Goal: Transaction & Acquisition: Purchase product/service

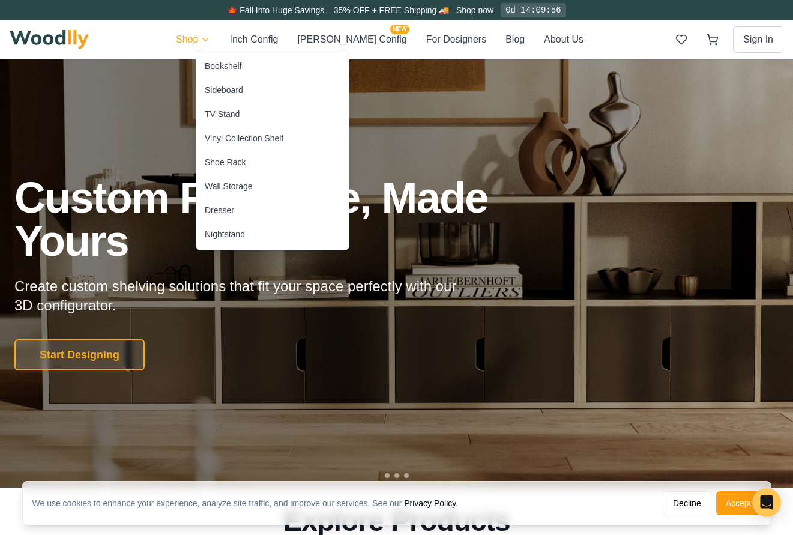
click at [247, 140] on div "Vinyl Collection Shelf" at bounding box center [244, 138] width 79 height 12
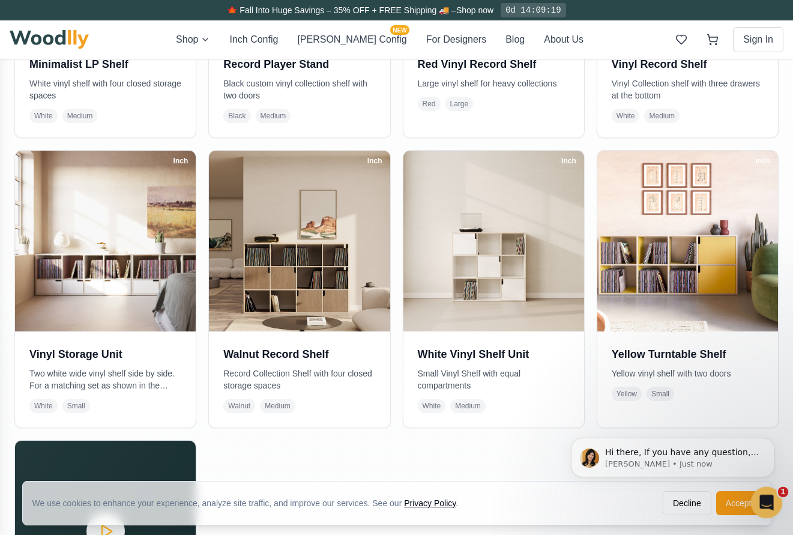
click at [767, 495] on icon "Open Intercom Messenger" at bounding box center [765, 501] width 20 height 20
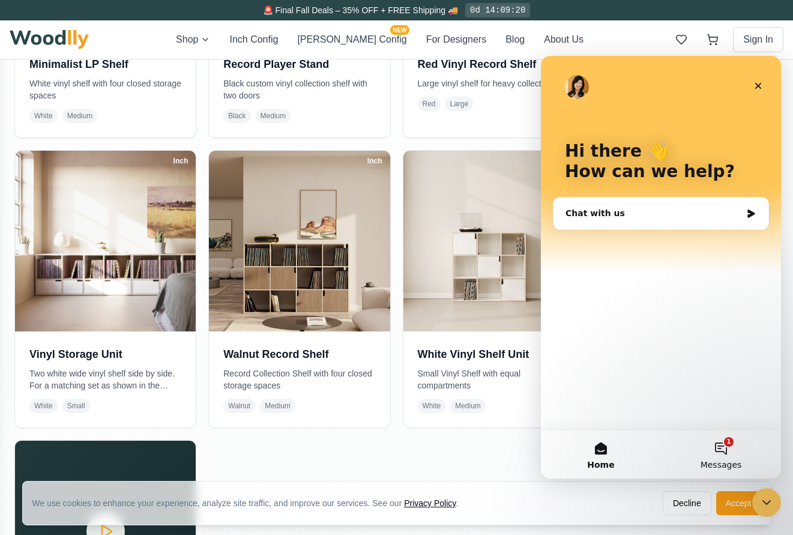
click at [723, 450] on button "1 Messages" at bounding box center [721, 454] width 120 height 48
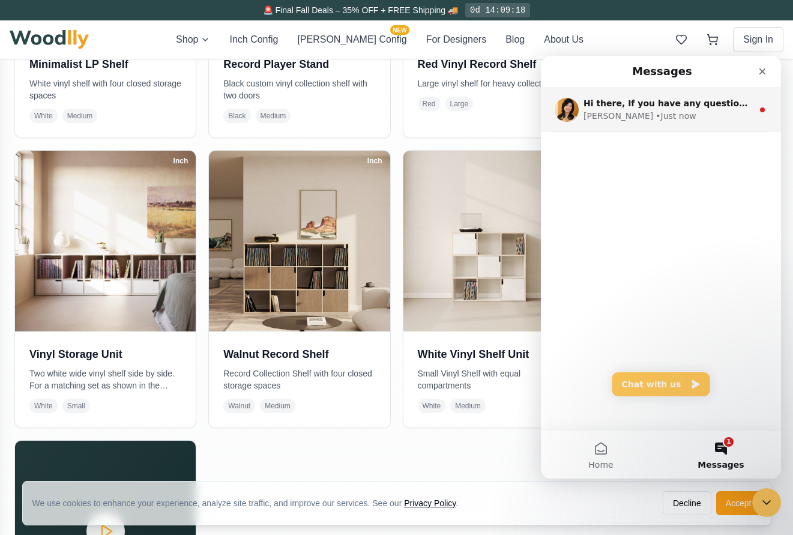
click at [678, 122] on div "Hi there, If you have any question, we are right here for you. 😊 [PERSON_NAME] …" at bounding box center [661, 110] width 240 height 44
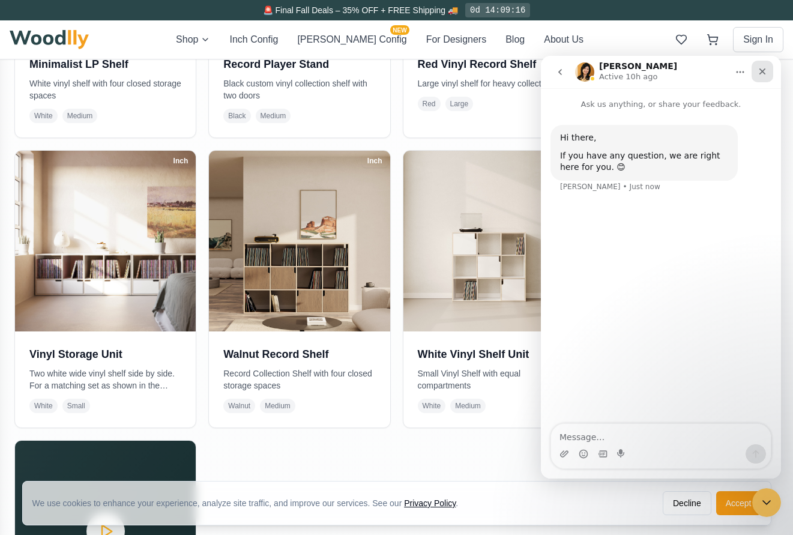
click at [765, 73] on icon "Close" at bounding box center [763, 72] width 10 height 10
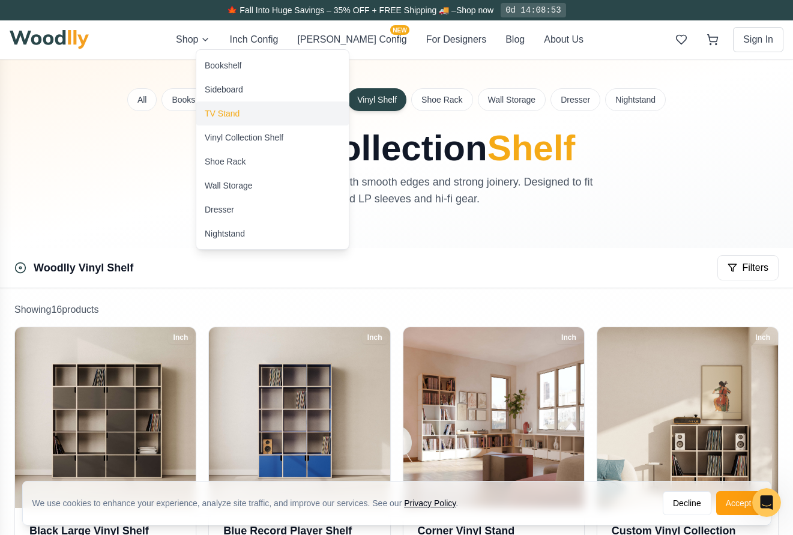
click at [225, 109] on div "TV Stand" at bounding box center [222, 113] width 35 height 12
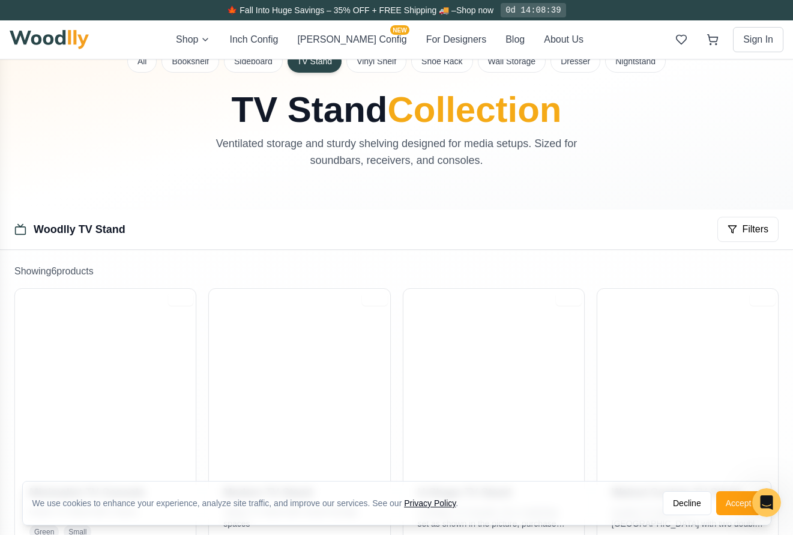
scroll to position [8, 0]
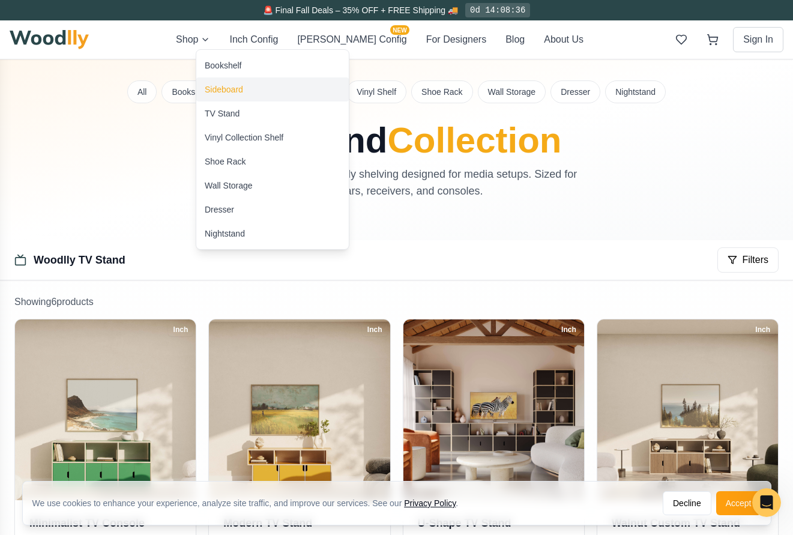
click at [219, 85] on div "Sideboard" at bounding box center [224, 89] width 38 height 12
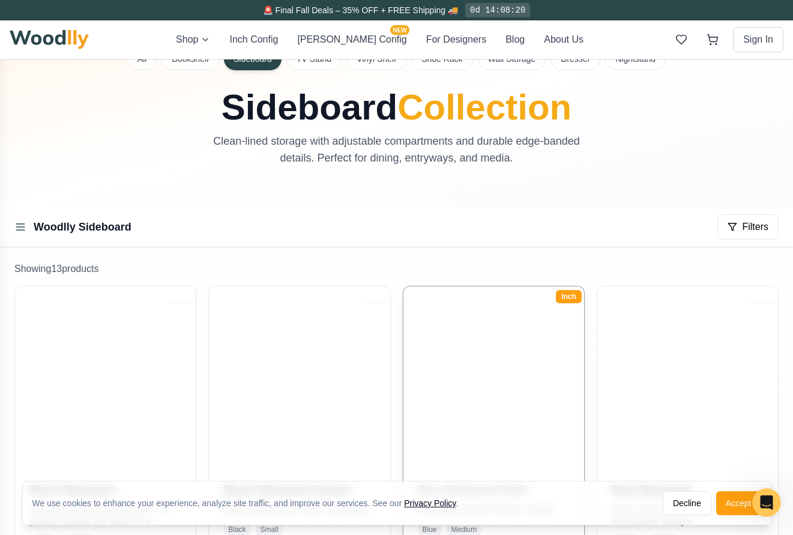
scroll to position [19, 0]
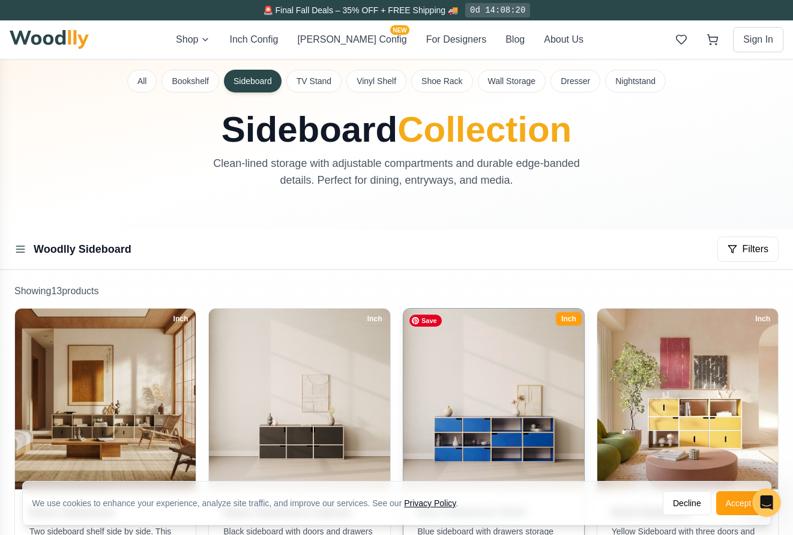
click at [498, 377] on img at bounding box center [494, 399] width 190 height 190
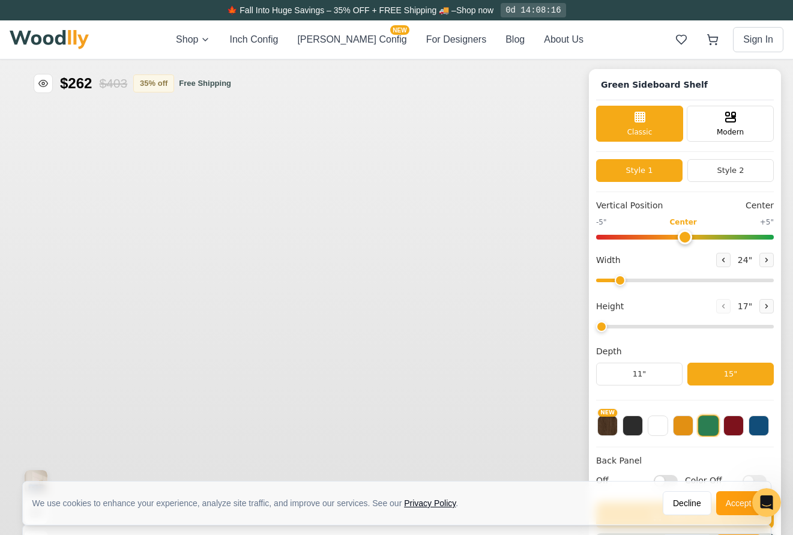
type input "67"
type input "3"
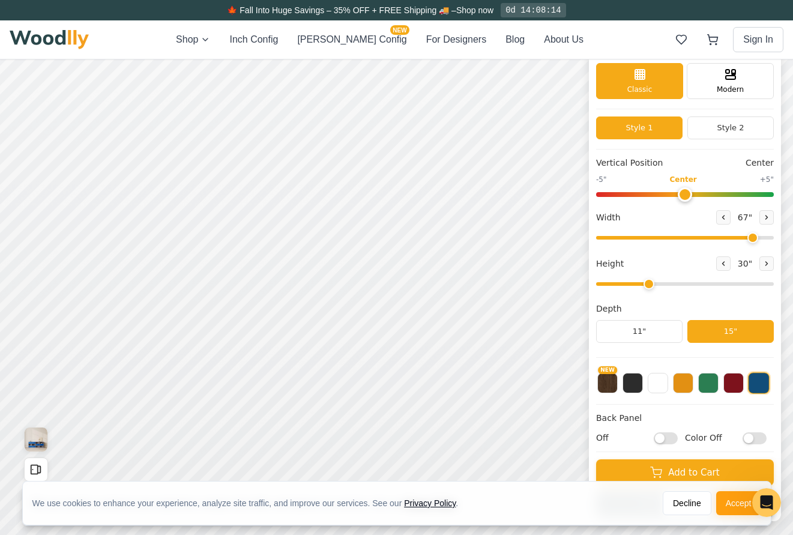
scroll to position [44, 0]
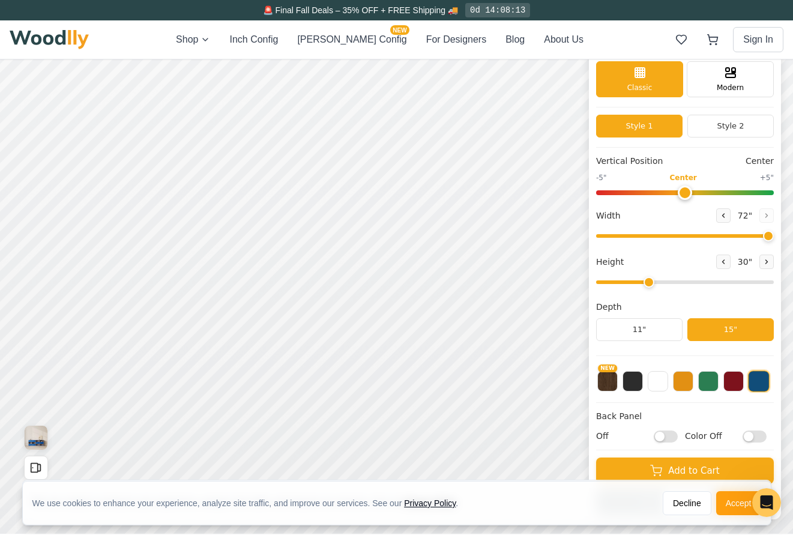
drag, startPoint x: 750, startPoint y: 235, endPoint x: 789, endPoint y: 234, distance: 39.0
type input "72"
click at [774, 234] on input "range" at bounding box center [685, 236] width 178 height 4
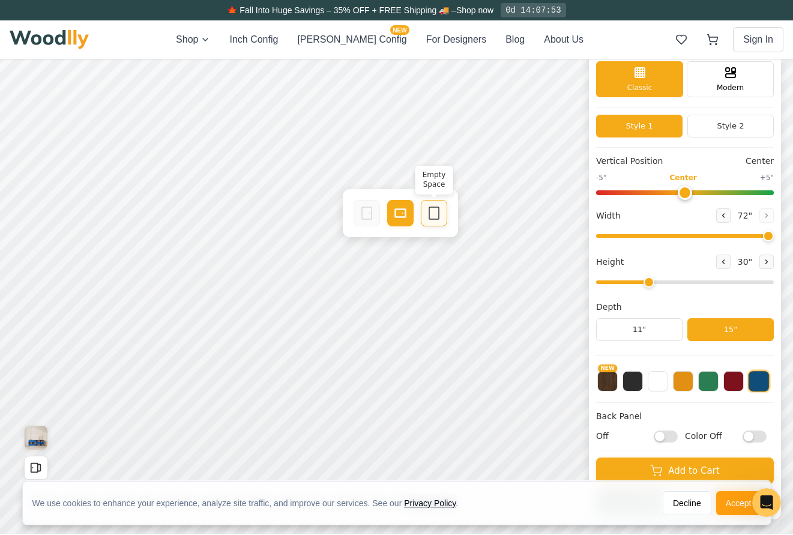
click at [435, 212] on icon at bounding box center [434, 213] width 14 height 14
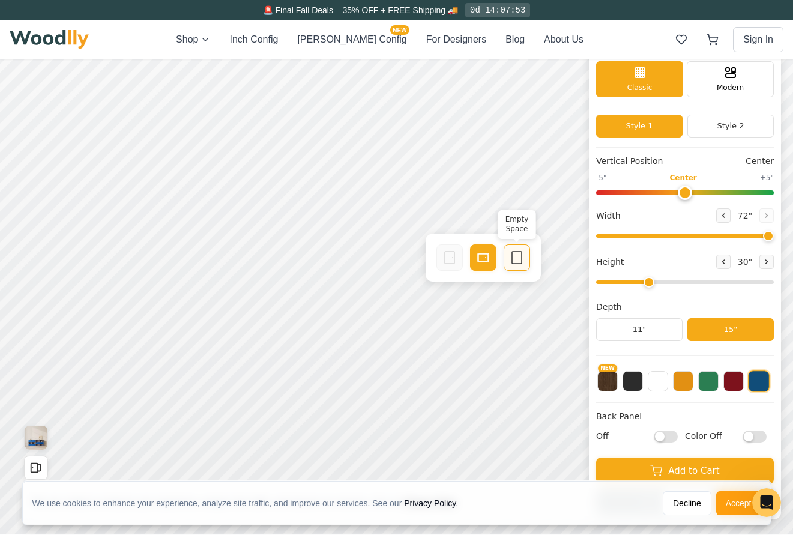
click at [517, 255] on icon at bounding box center [517, 257] width 14 height 14
click at [480, 255] on icon at bounding box center [483, 257] width 14 height 14
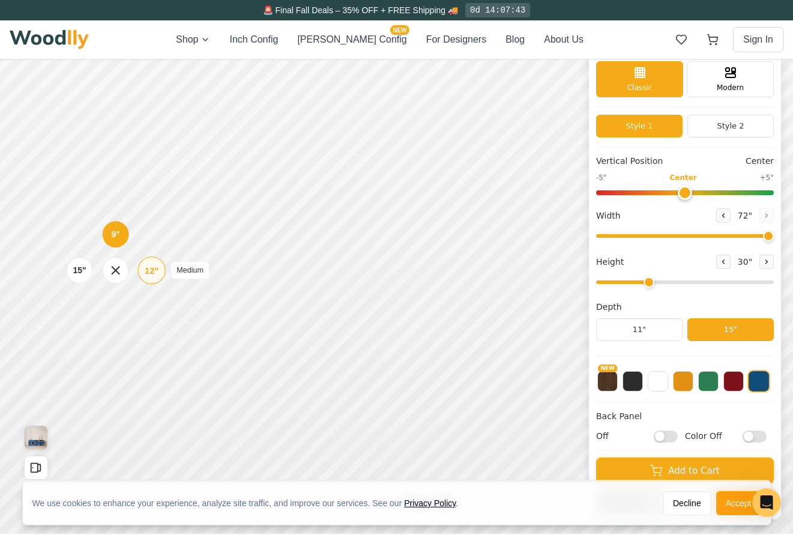
click at [155, 274] on div "12"" at bounding box center [152, 270] width 14 height 13
click at [118, 240] on div "9"" at bounding box center [120, 233] width 9 height 13
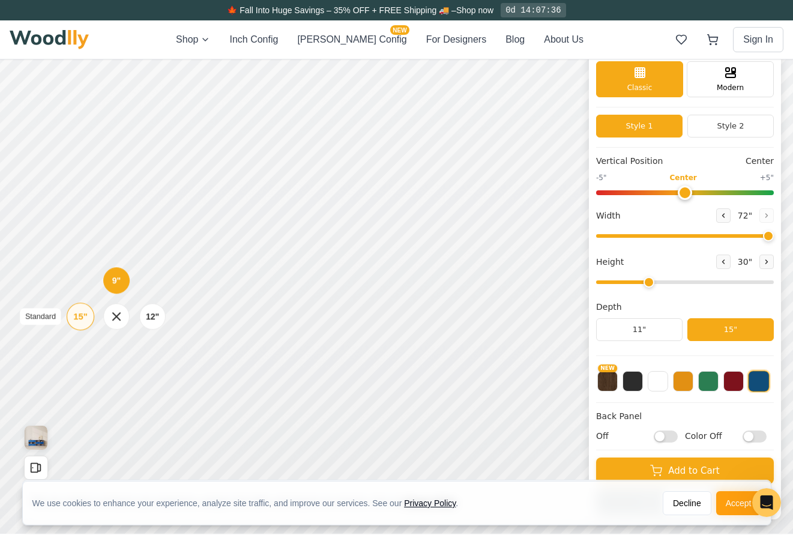
click at [76, 316] on div "15"" at bounding box center [80, 316] width 14 height 13
click at [161, 315] on div "12"" at bounding box center [163, 312] width 14 height 13
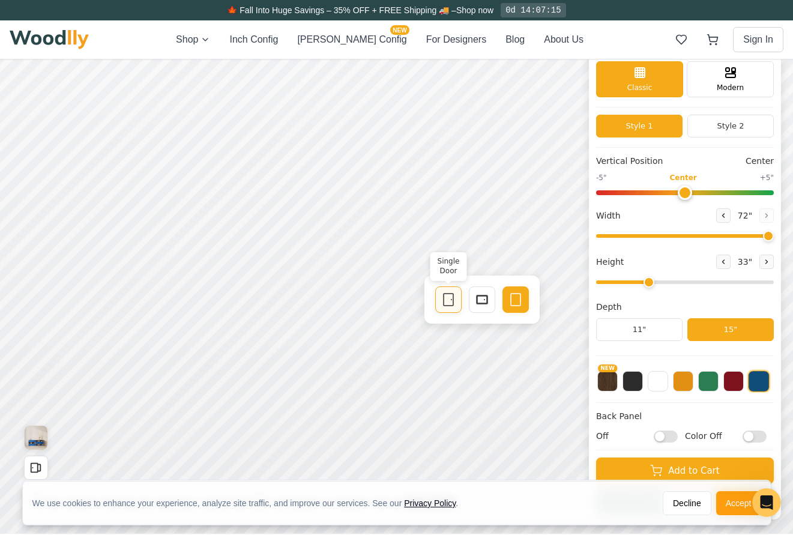
click at [451, 302] on icon at bounding box center [448, 299] width 14 height 14
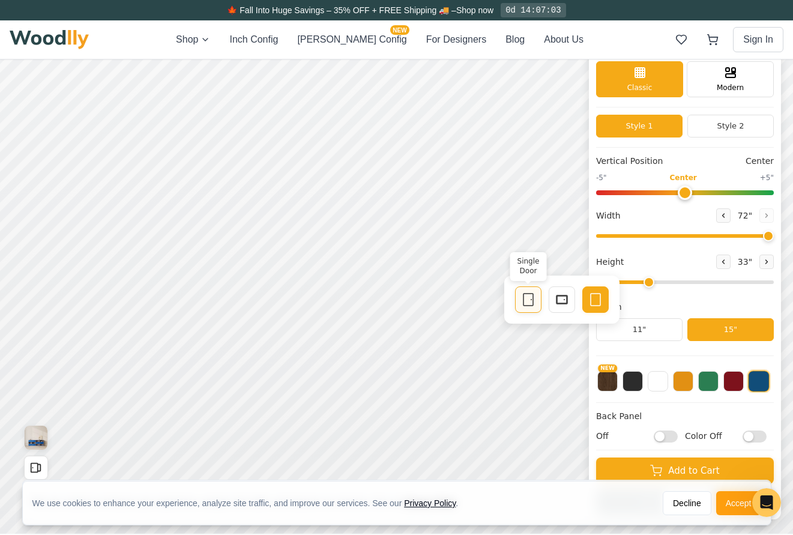
click at [529, 305] on rect at bounding box center [528, 300] width 10 height 12
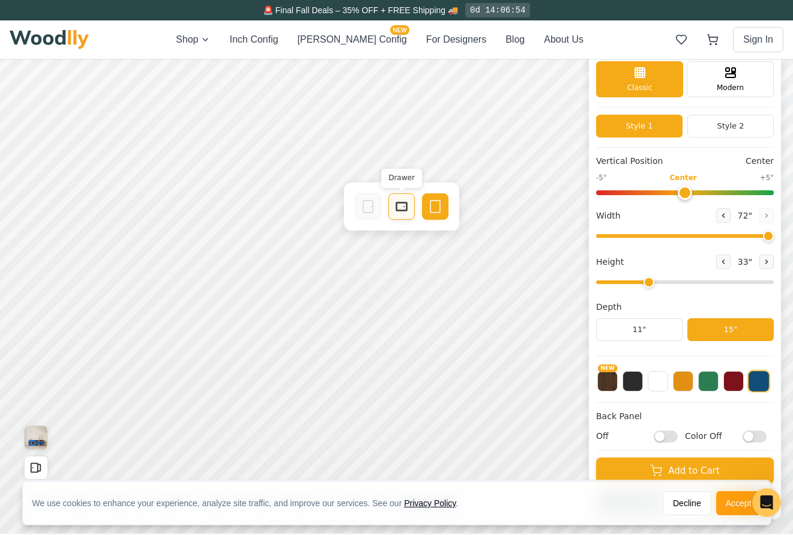
click at [396, 207] on rect at bounding box center [401, 206] width 11 height 8
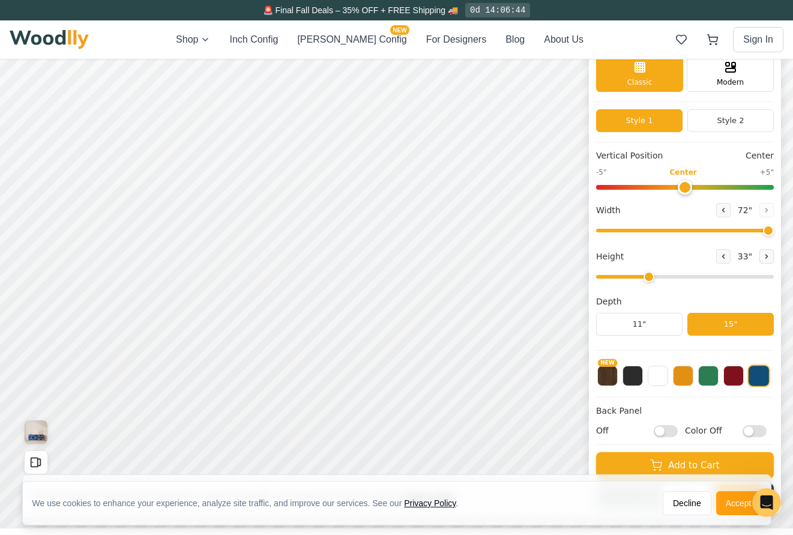
scroll to position [0, 0]
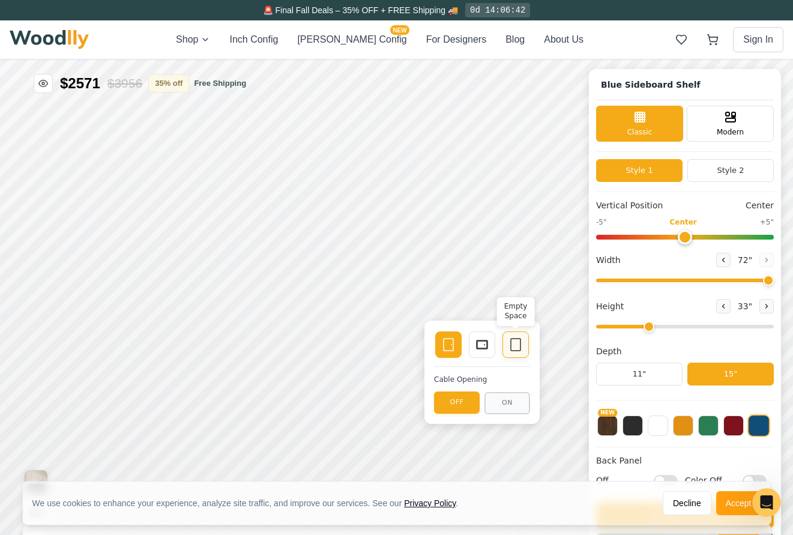
click at [514, 345] on icon at bounding box center [515, 344] width 14 height 14
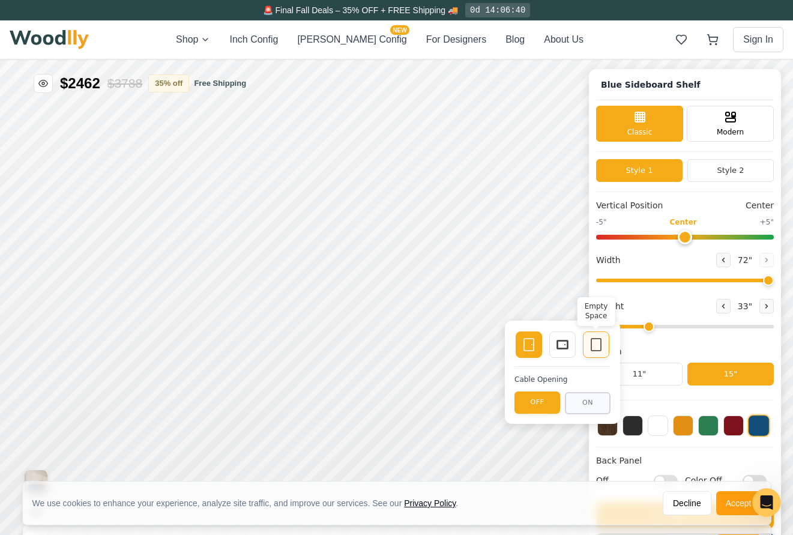
click at [598, 346] on icon at bounding box center [596, 344] width 14 height 14
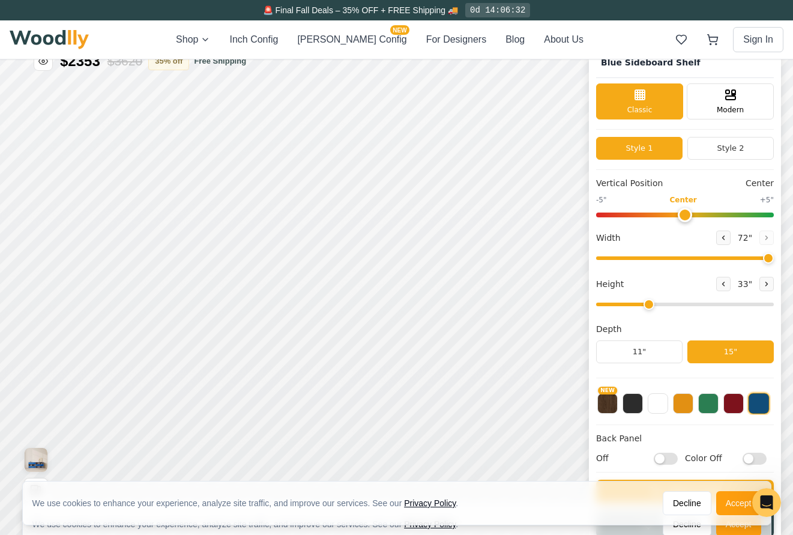
scroll to position [25, 0]
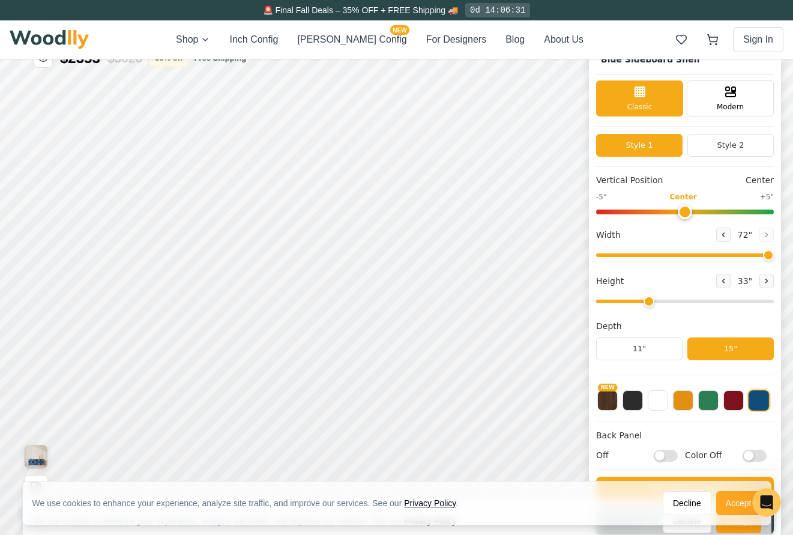
click at [726, 504] on button "Accept" at bounding box center [738, 503] width 45 height 24
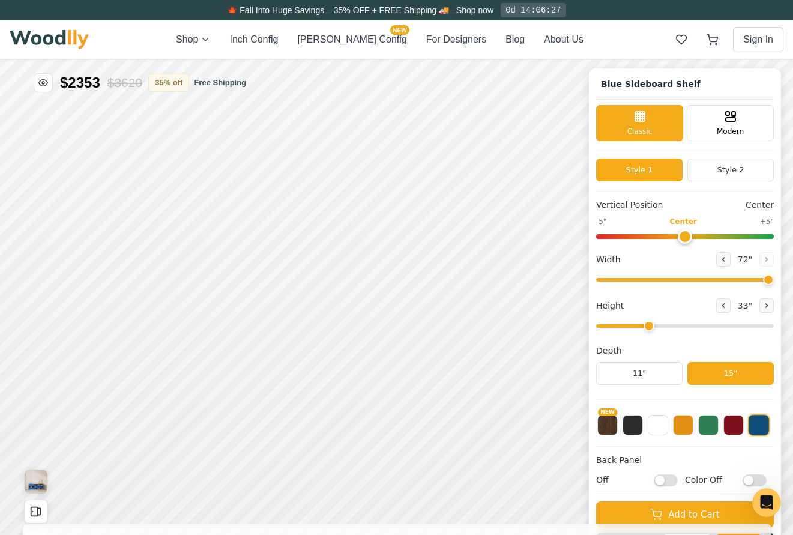
scroll to position [0, 0]
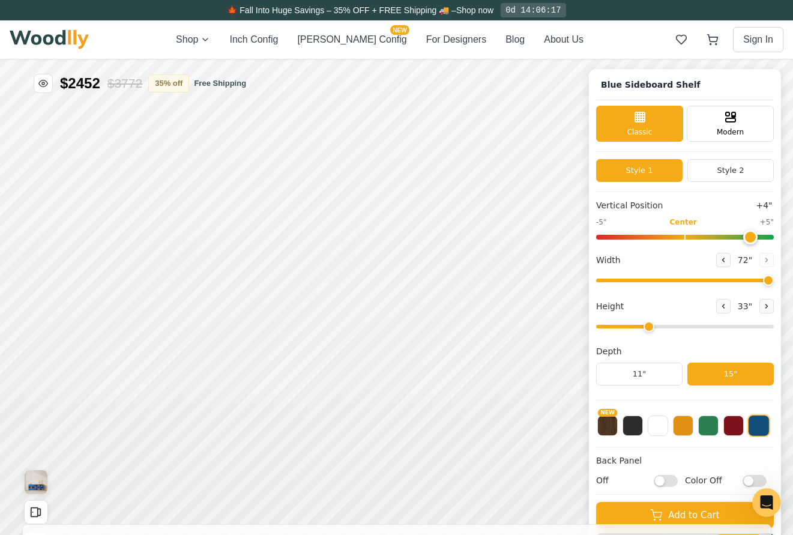
drag, startPoint x: 680, startPoint y: 234, endPoint x: 741, endPoint y: 238, distance: 61.4
click at [741, 238] on input "range" at bounding box center [685, 237] width 178 height 5
drag, startPoint x: 743, startPoint y: 237, endPoint x: 680, endPoint y: 234, distance: 63.1
click at [680, 235] on input "range" at bounding box center [685, 237] width 178 height 5
drag, startPoint x: 683, startPoint y: 232, endPoint x: 738, endPoint y: 255, distance: 59.2
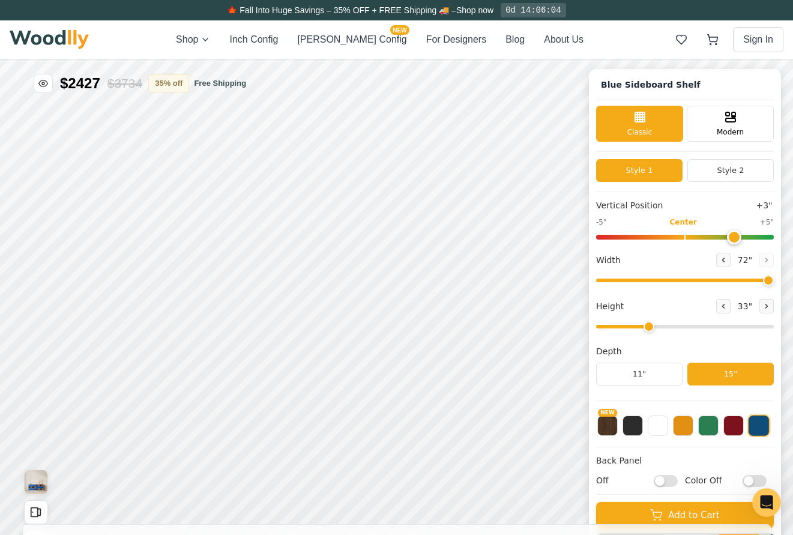
click at [738, 240] on input "range" at bounding box center [685, 237] width 178 height 5
click at [731, 170] on button "Style 2" at bounding box center [730, 170] width 86 height 23
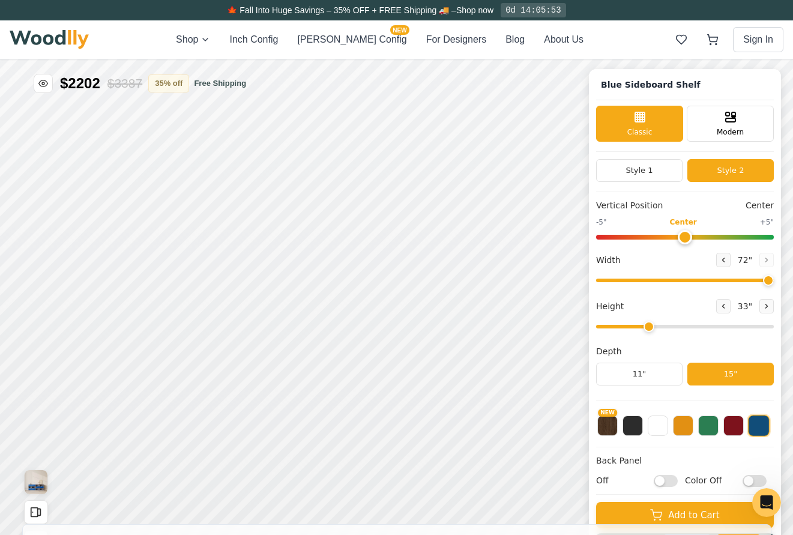
drag, startPoint x: 734, startPoint y: 237, endPoint x: 683, endPoint y: 237, distance: 51.6
click at [683, 237] on input "range" at bounding box center [685, 237] width 178 height 5
click at [659, 173] on button "Style 1" at bounding box center [639, 170] width 86 height 23
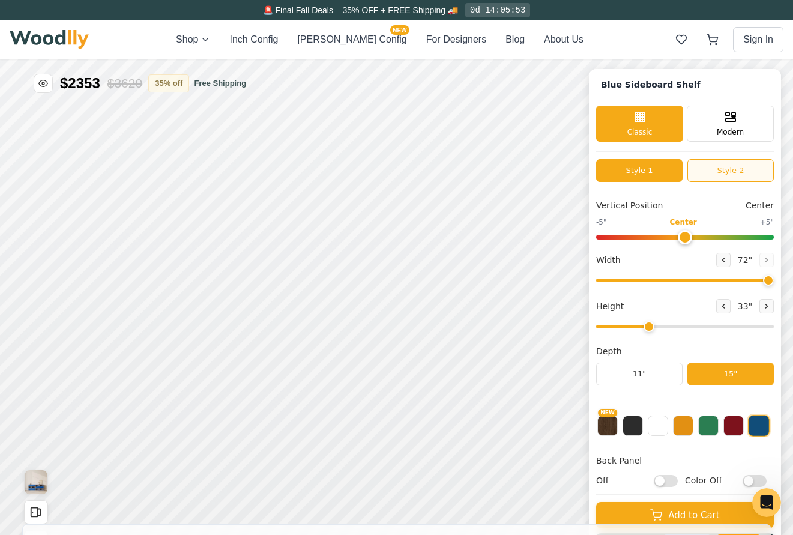
click at [711, 170] on button "Style 2" at bounding box center [730, 170] width 86 height 23
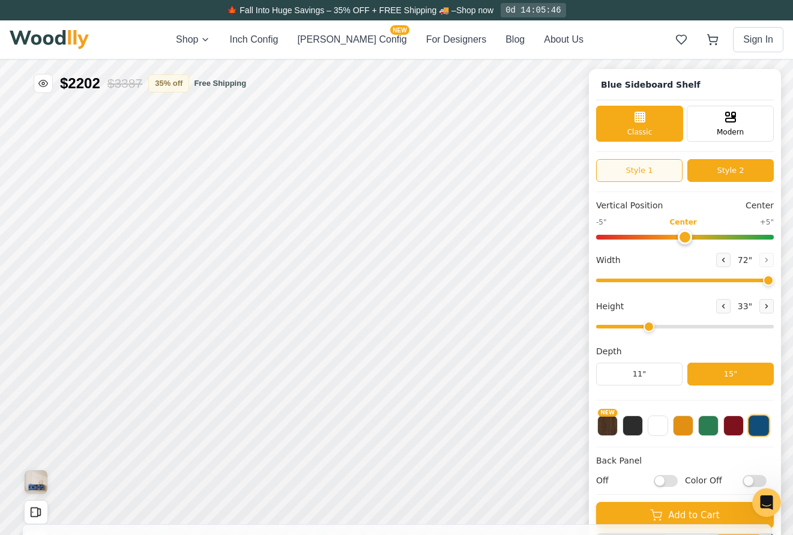
click at [648, 167] on button "Style 1" at bounding box center [639, 170] width 86 height 23
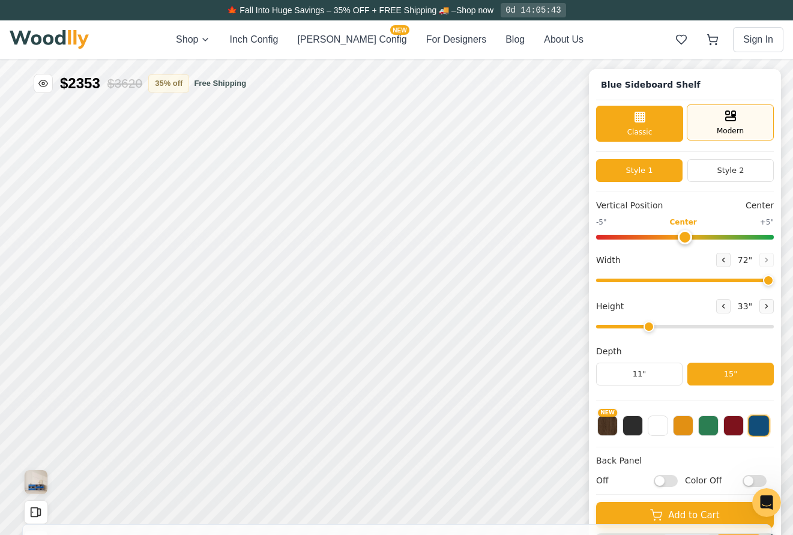
click at [738, 124] on div "Modern" at bounding box center [730, 122] width 87 height 36
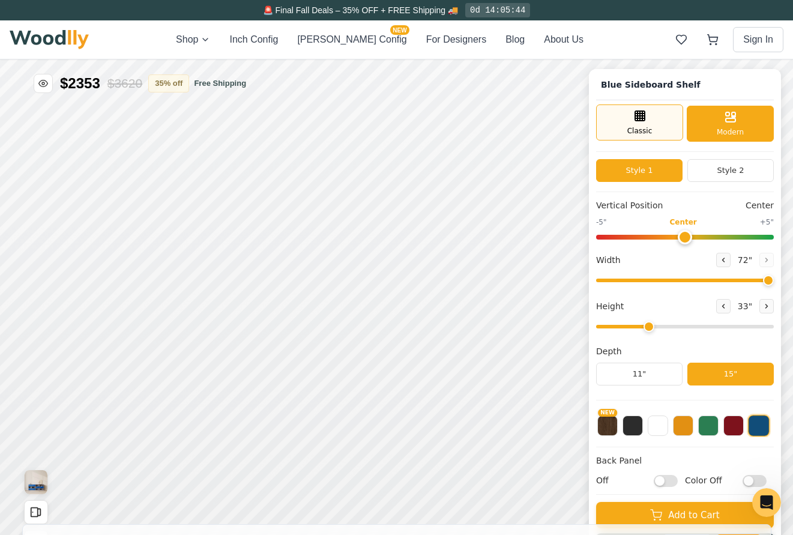
click at [647, 129] on span "Classic" at bounding box center [639, 130] width 25 height 11
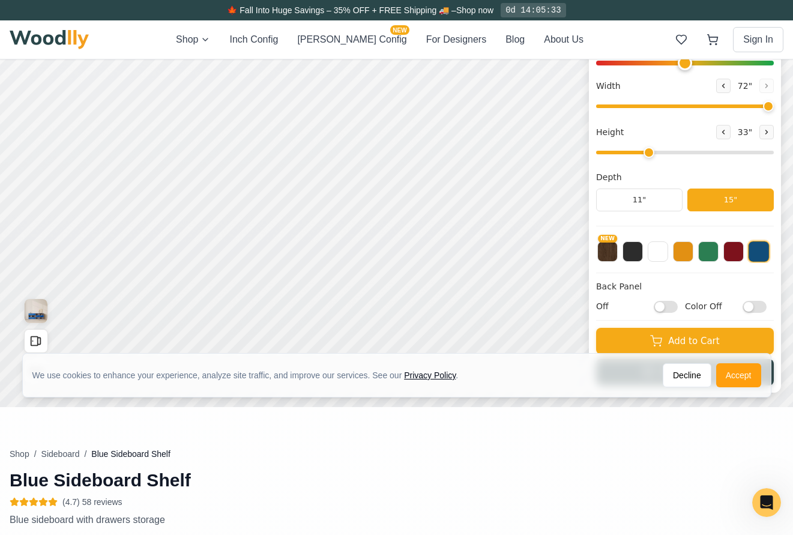
scroll to position [148, 0]
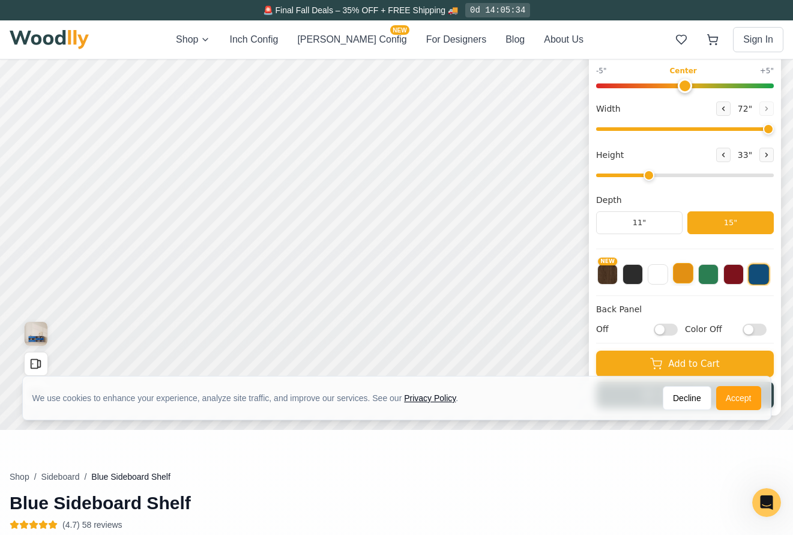
click at [689, 270] on button at bounding box center [683, 273] width 20 height 20
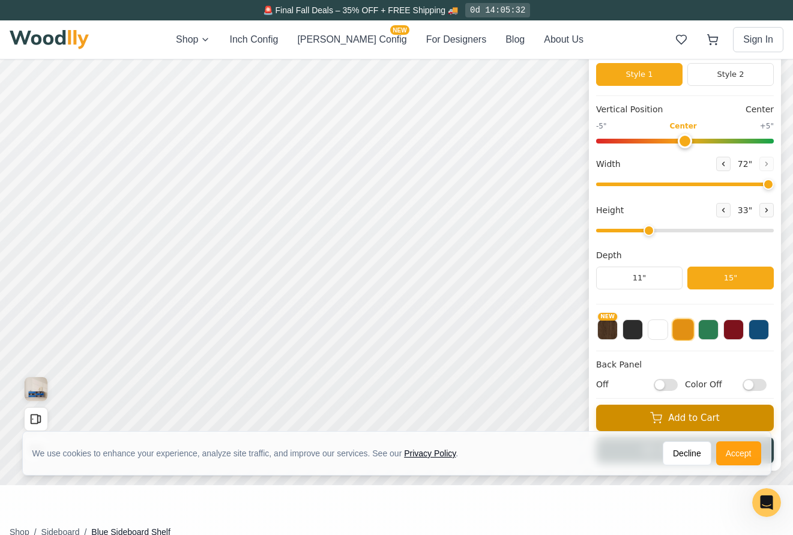
scroll to position [0, 0]
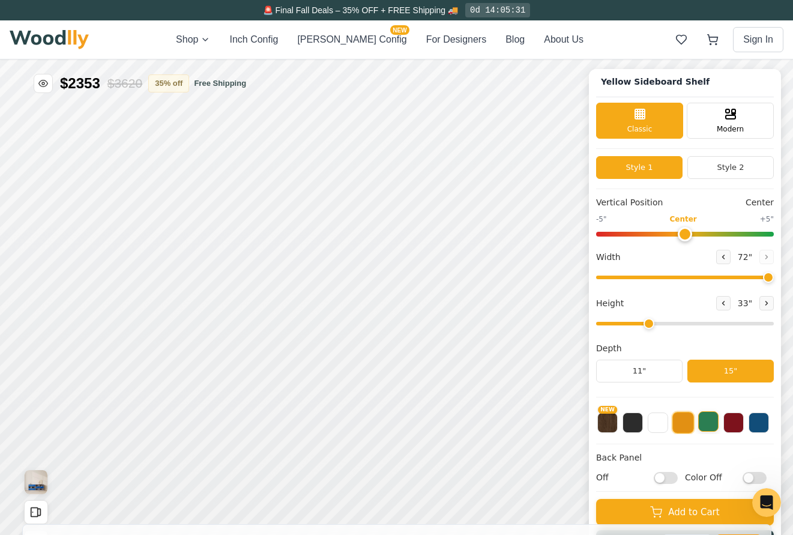
click at [702, 429] on button at bounding box center [708, 421] width 20 height 20
click at [611, 420] on button "NEW" at bounding box center [607, 421] width 20 height 20
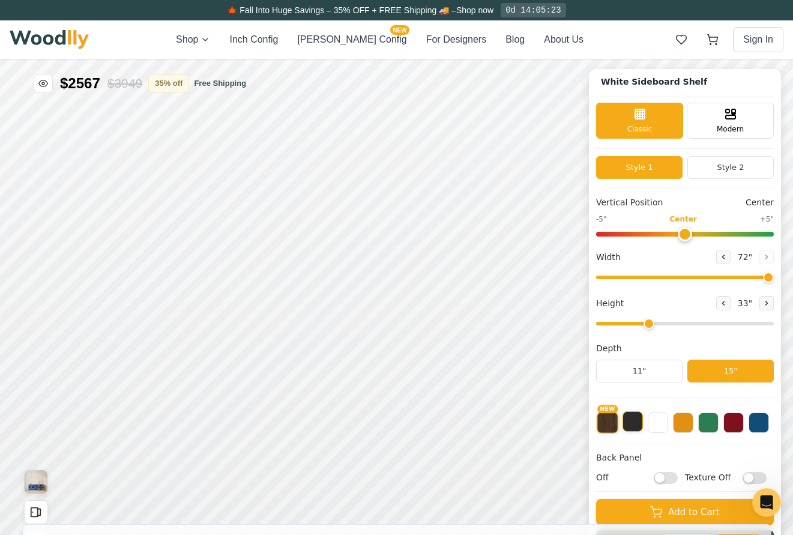
click at [633, 417] on button at bounding box center [633, 421] width 20 height 20
click at [605, 422] on div "NEW" at bounding box center [685, 424] width 178 height 40
click at [632, 421] on button at bounding box center [633, 423] width 22 height 22
click at [681, 421] on button at bounding box center [683, 421] width 20 height 20
click at [763, 426] on button at bounding box center [759, 421] width 20 height 20
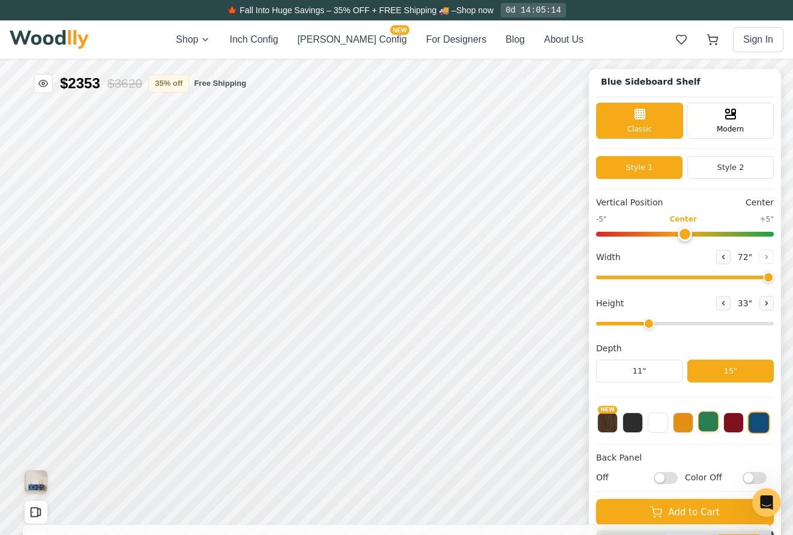
click at [708, 423] on button at bounding box center [708, 421] width 20 height 20
click at [737, 426] on button at bounding box center [733, 421] width 20 height 20
click at [719, 426] on div "NEW" at bounding box center [685, 419] width 178 height 30
click at [708, 423] on button at bounding box center [708, 421] width 20 height 20
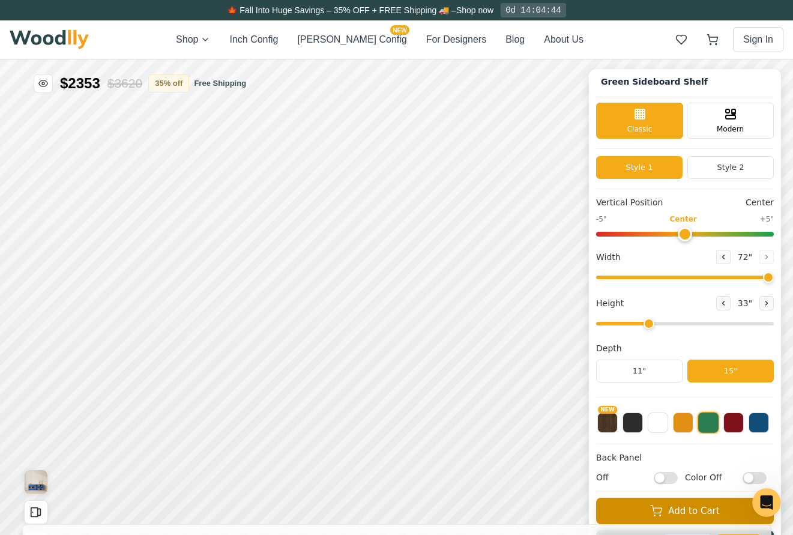
click at [709, 512] on button "Add to Cart" at bounding box center [685, 511] width 178 height 26
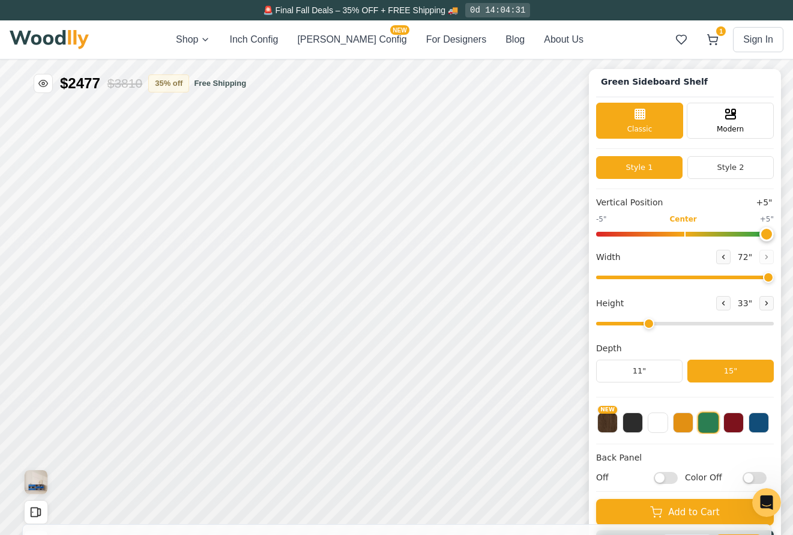
drag, startPoint x: 681, startPoint y: 231, endPoint x: 770, endPoint y: 238, distance: 89.2
click at [770, 237] on input "range" at bounding box center [685, 234] width 178 height 5
click at [765, 237] on div "Green Sideboard Shelf Classic Modern Style 1 Style 2 Vertical Position +5" -5" …" at bounding box center [685, 316] width 192 height 495
drag, startPoint x: 765, startPoint y: 237, endPoint x: 686, endPoint y: 235, distance: 78.7
type input "0"
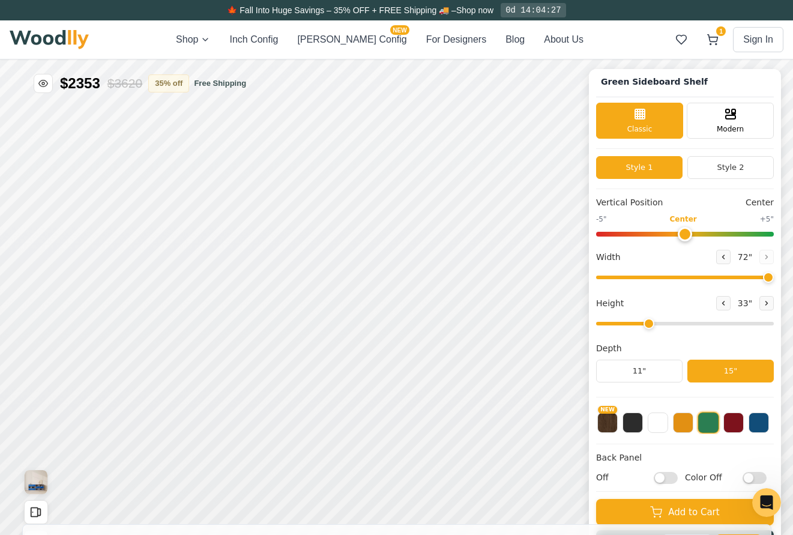
click at [686, 235] on input "range" at bounding box center [685, 234] width 178 height 5
click at [205, 31] on div "Shop Inch Config [PERSON_NAME] Config NEW For Designers Blog About Us 1 Sign In…" at bounding box center [397, 39] width 774 height 38
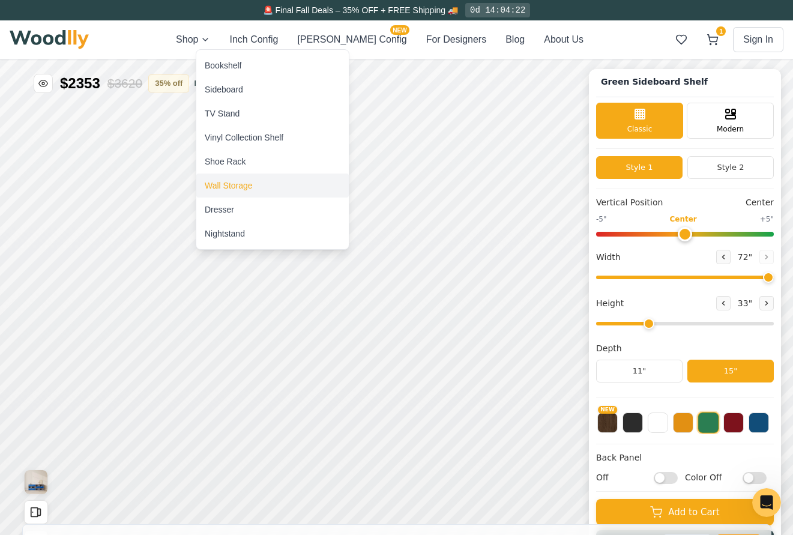
click at [229, 187] on div "Wall Storage" at bounding box center [229, 185] width 48 height 12
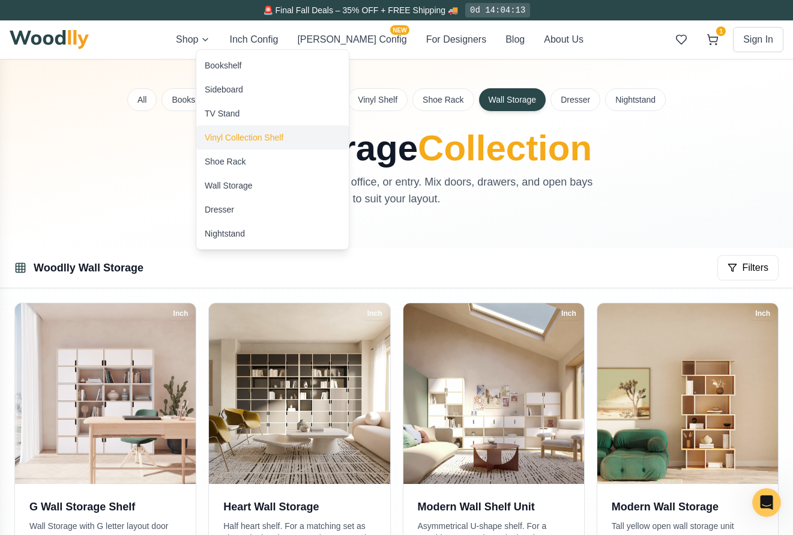
click at [220, 143] on div "Vinyl Collection Shelf" at bounding box center [272, 137] width 152 height 24
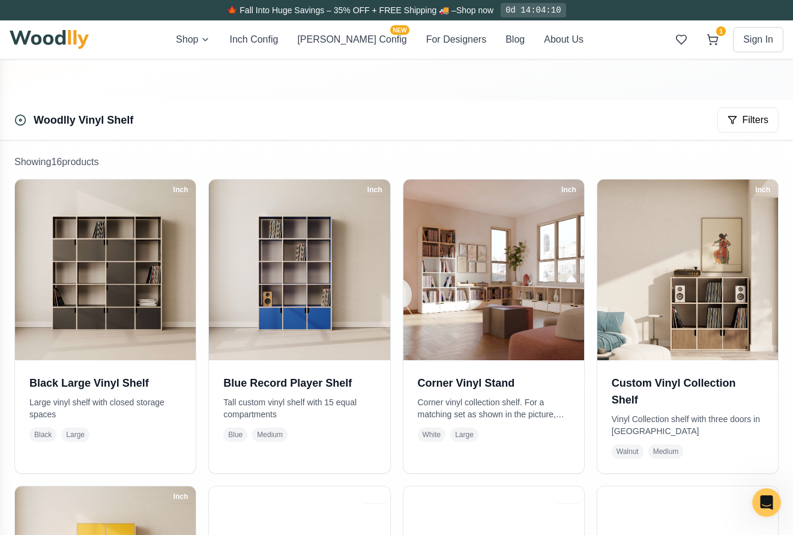
scroll to position [316, 0]
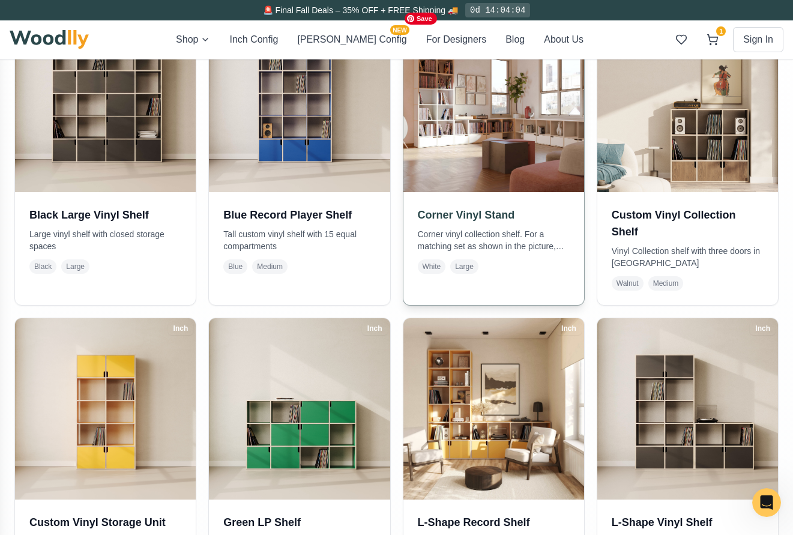
click at [447, 182] on img at bounding box center [494, 102] width 190 height 190
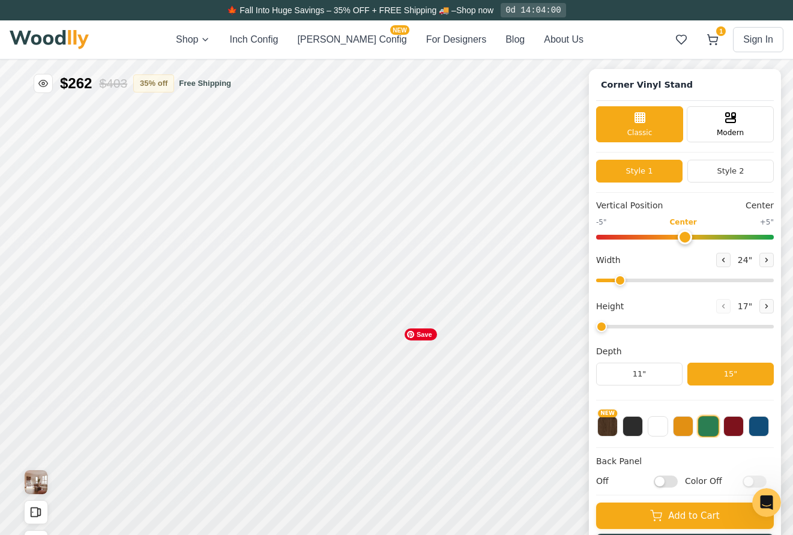
type input "72"
type input "2"
